Goal: Information Seeking & Learning: Learn about a topic

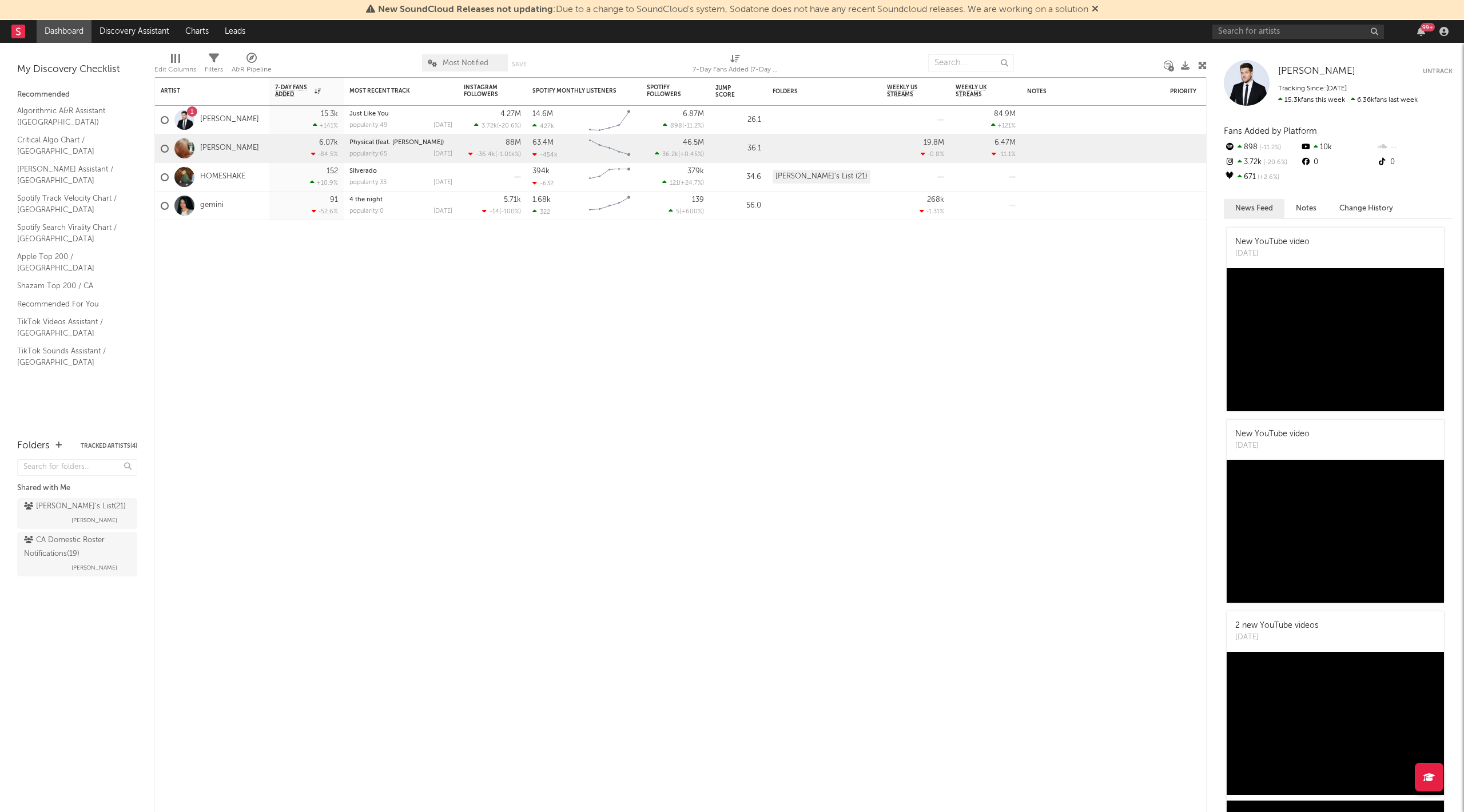
click at [220, 153] on link "[PERSON_NAME]" at bounding box center [230, 148] width 59 height 10
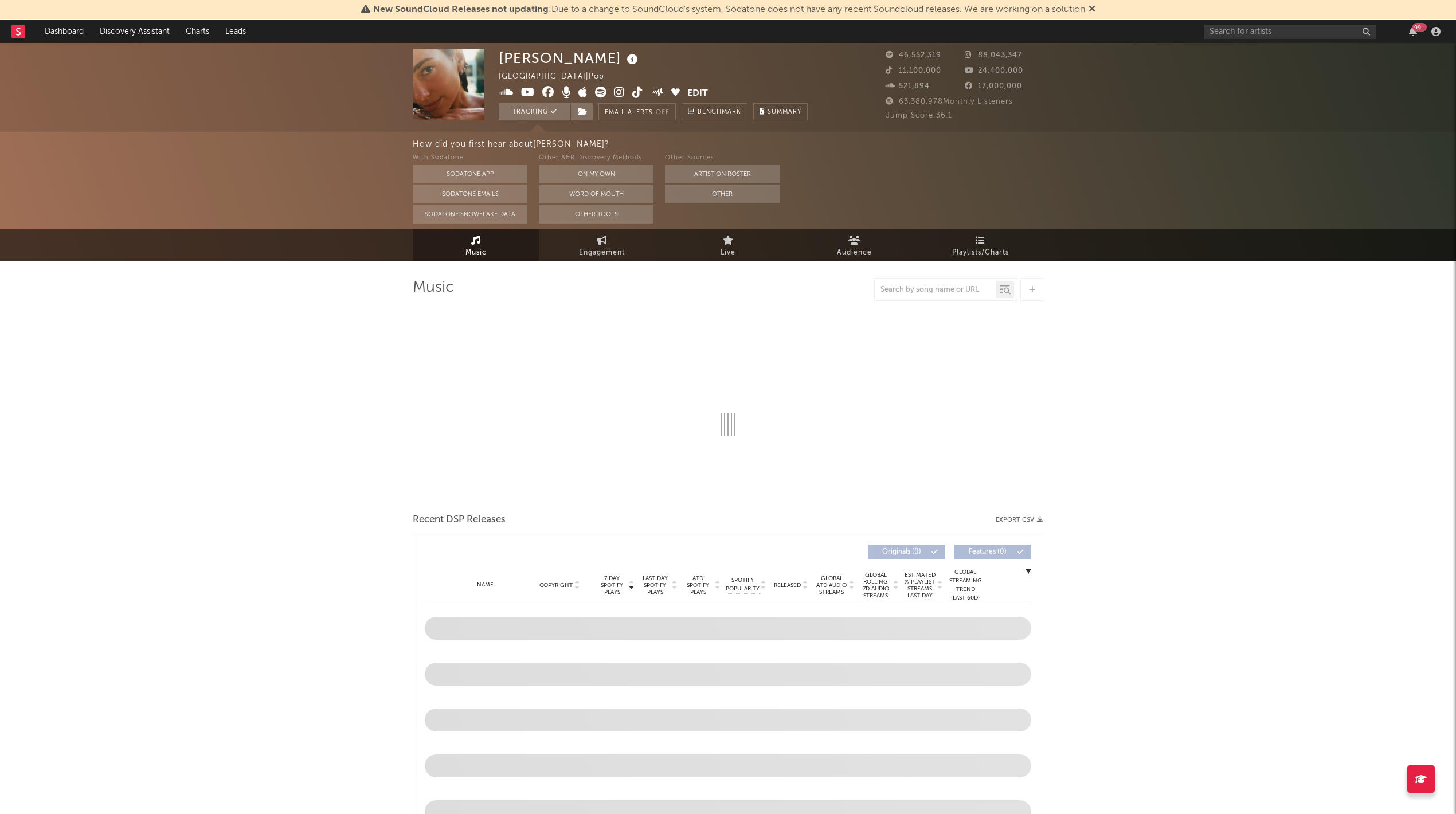
click at [643, 250] on link "Engagement" at bounding box center [602, 244] width 126 height 31
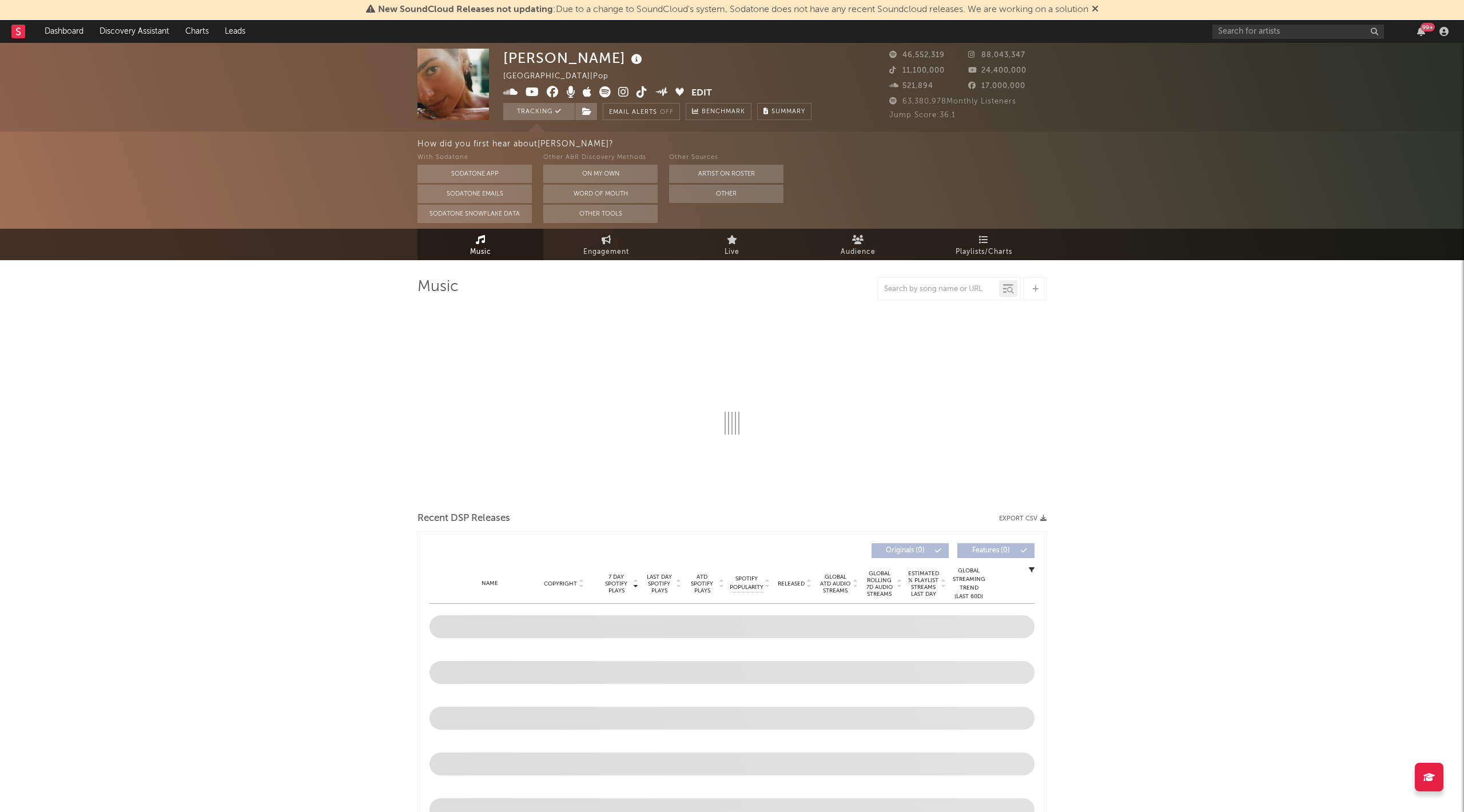
select select "1w"
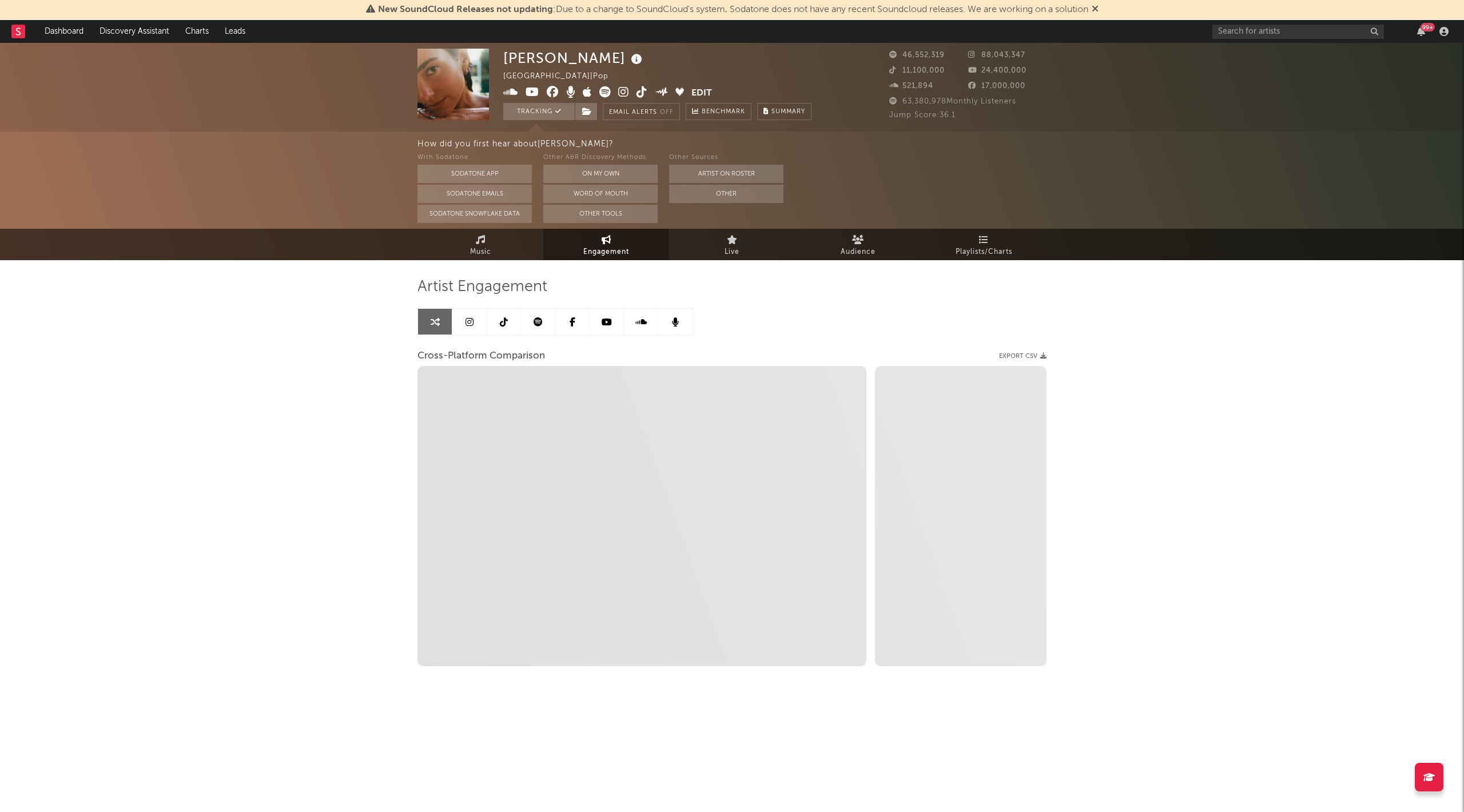
click at [571, 248] on link "Engagement" at bounding box center [606, 244] width 126 height 31
select select "1m"
